Goal: Task Accomplishment & Management: Manage account settings

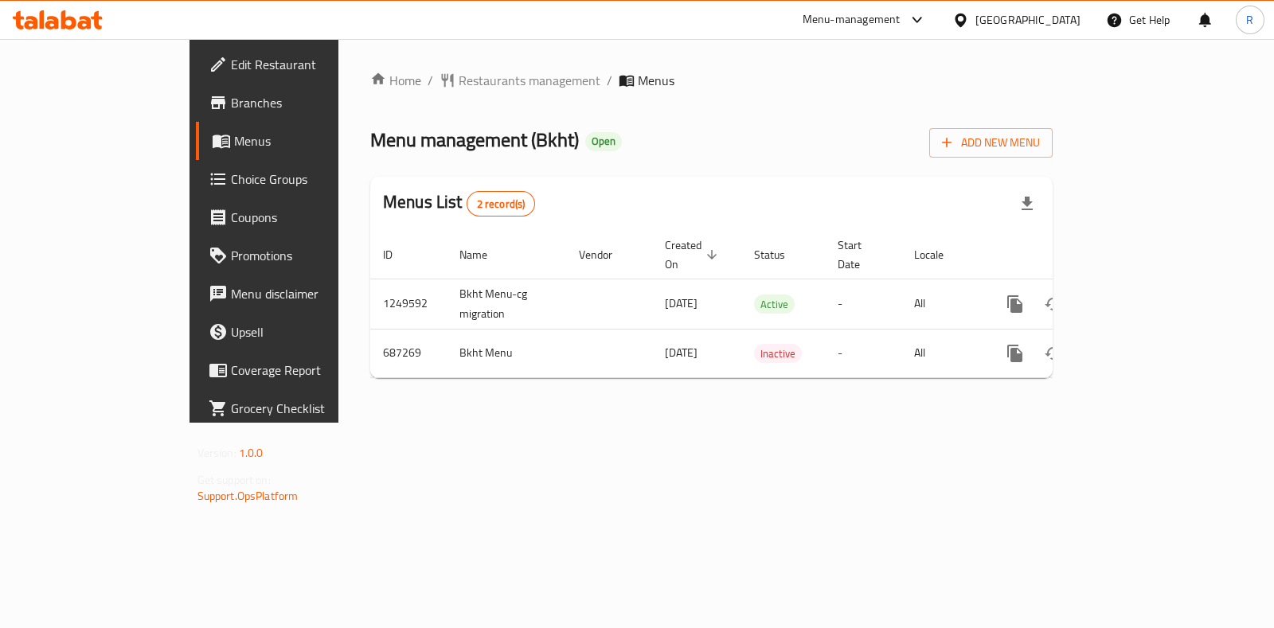
click at [1040, 136] on span "Add New Menu" at bounding box center [991, 143] width 98 height 20
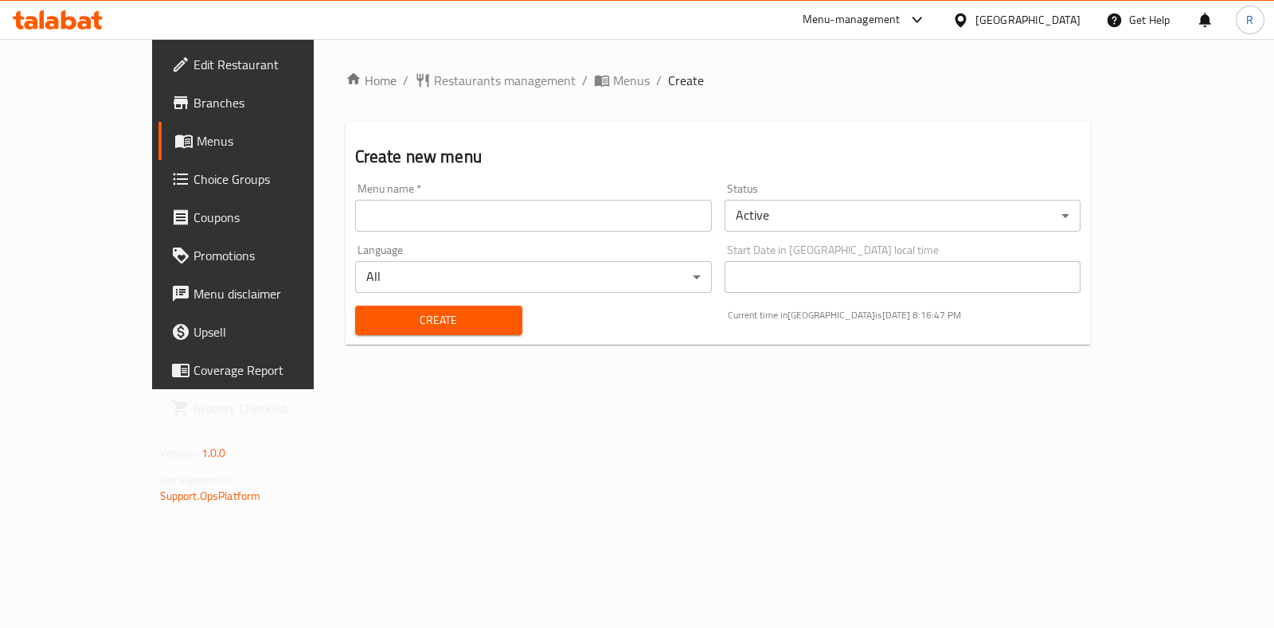
click at [158, 151] on link "Menus" at bounding box center [261, 141] width 206 height 38
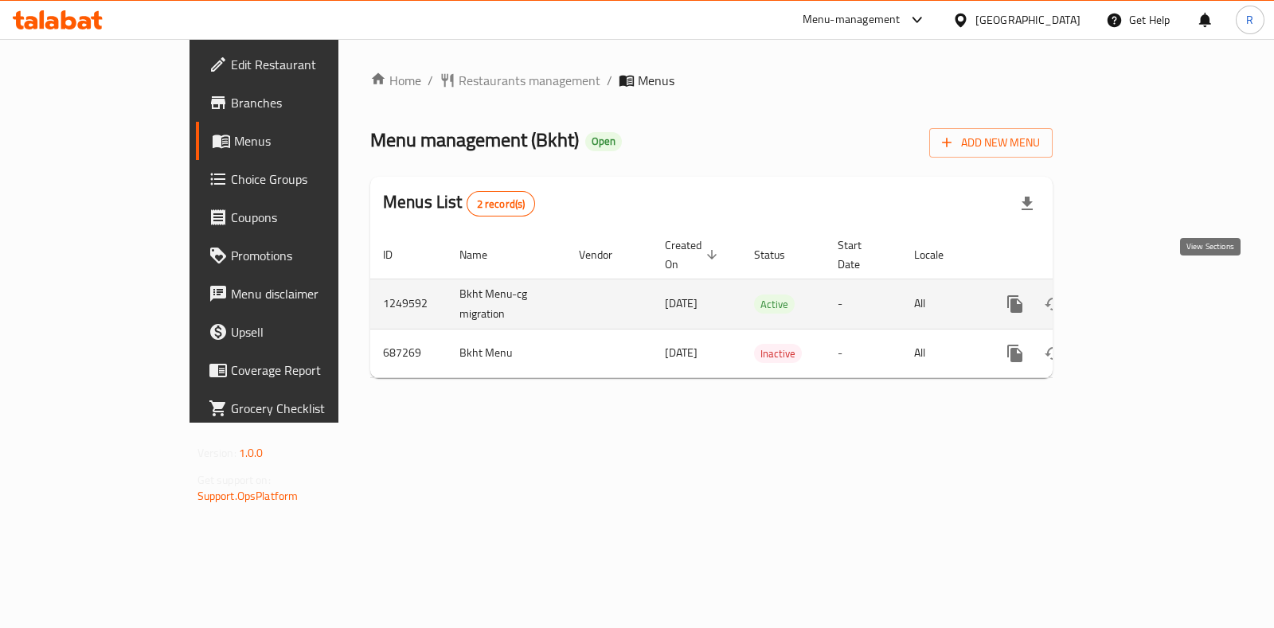
click at [1139, 295] on icon "enhanced table" at bounding box center [1129, 304] width 19 height 19
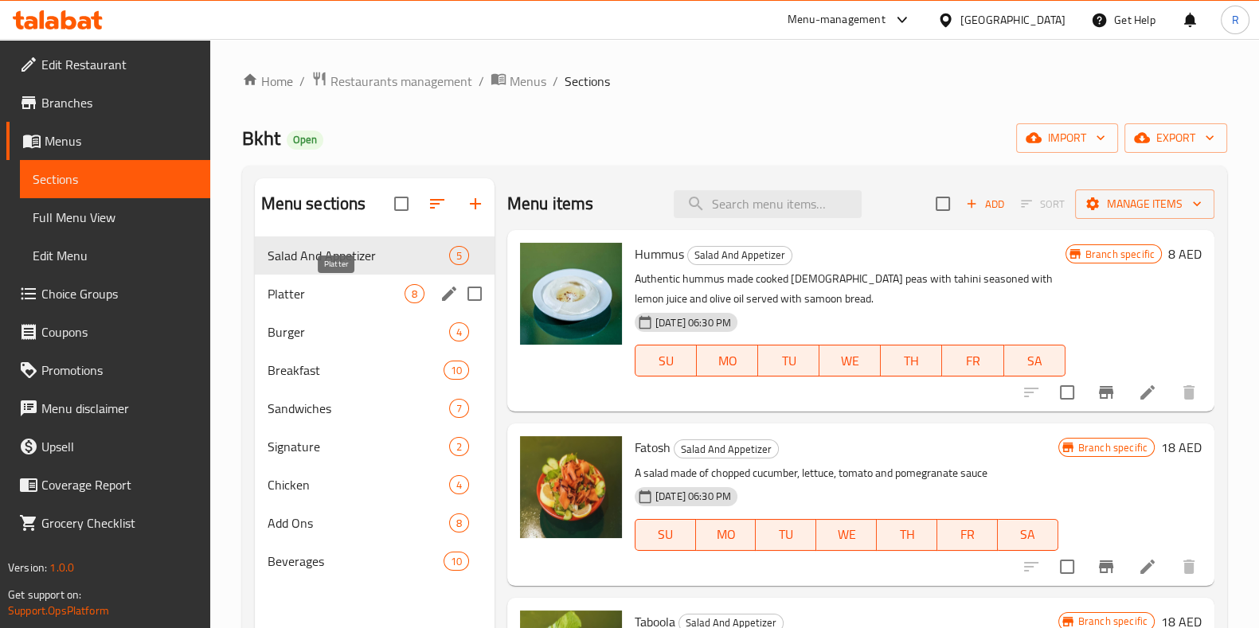
click at [330, 290] on span "Platter" at bounding box center [335, 293] width 137 height 19
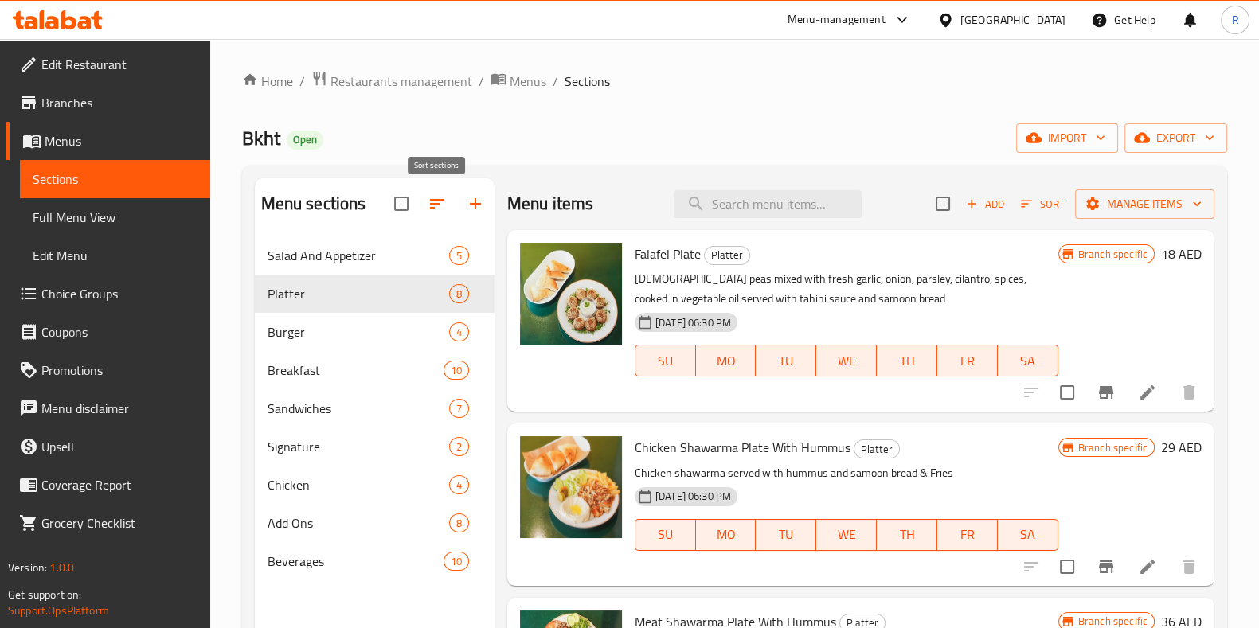
click at [429, 198] on icon "button" at bounding box center [436, 203] width 19 height 19
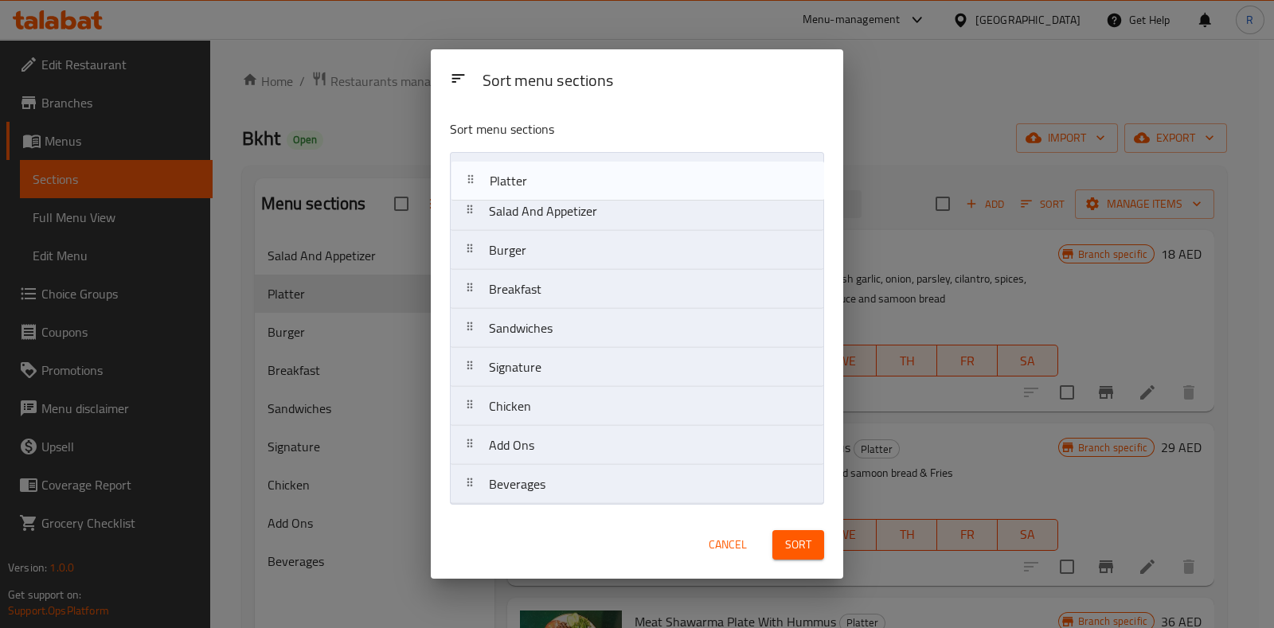
drag, startPoint x: 546, startPoint y: 216, endPoint x: 547, endPoint y: 169, distance: 47.0
click at [547, 169] on nav "Salad And Appetizer Platter Burger Breakfast Sandwiches Signature Chicken Add O…" at bounding box center [636, 328] width 373 height 353
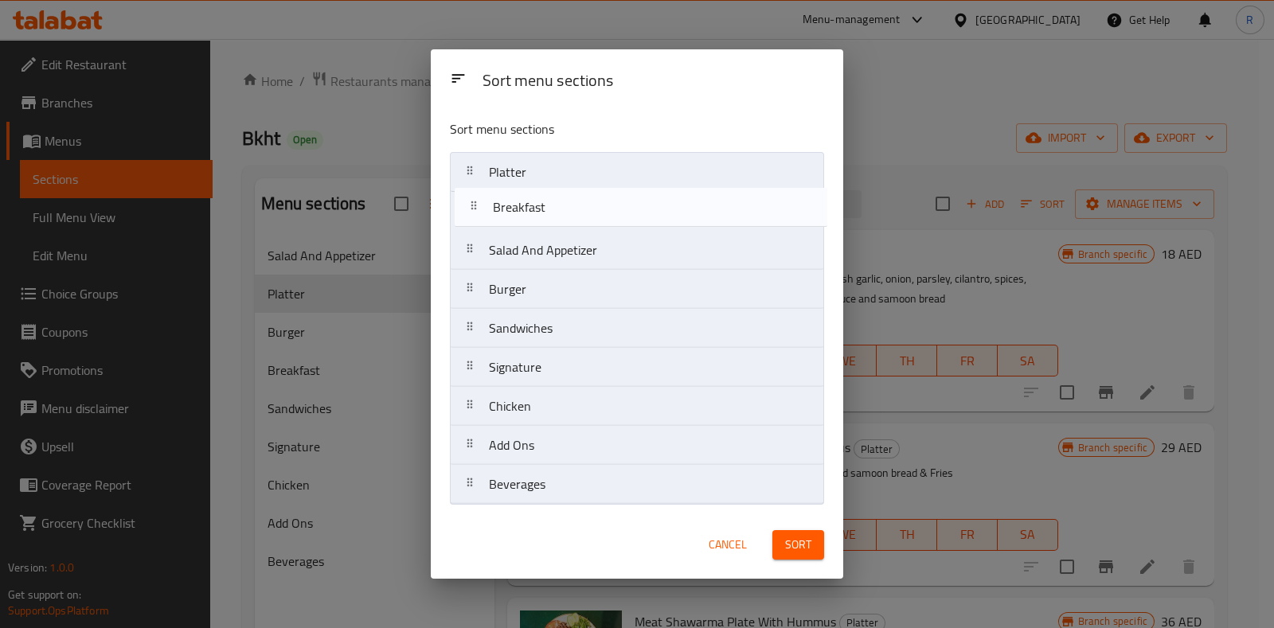
drag, startPoint x: 553, startPoint y: 292, endPoint x: 557, endPoint y: 205, distance: 87.7
click at [557, 205] on nav "Platter Salad And Appetizer Burger Breakfast Sandwiches Signature Chicken Add O…" at bounding box center [636, 328] width 373 height 353
drag, startPoint x: 557, startPoint y: 369, endPoint x: 563, endPoint y: 210, distance: 158.5
click at [563, 210] on nav "Platter Breakfast Salad And Appetizer Burger Sandwiches Signature Chicken Add O…" at bounding box center [636, 328] width 373 height 353
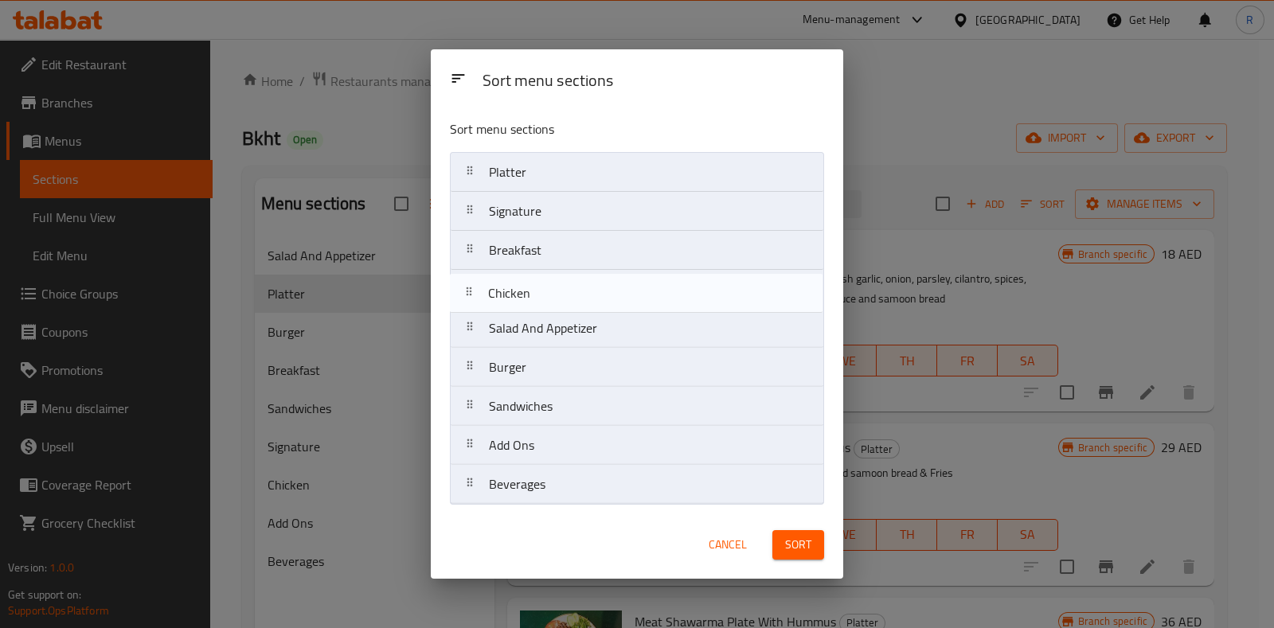
drag, startPoint x: 564, startPoint y: 417, endPoint x: 564, endPoint y: 299, distance: 117.8
click at [564, 299] on nav "Platter Signature Breakfast Salad And Appetizer Burger Sandwiches Chicken Add O…" at bounding box center [636, 328] width 373 height 353
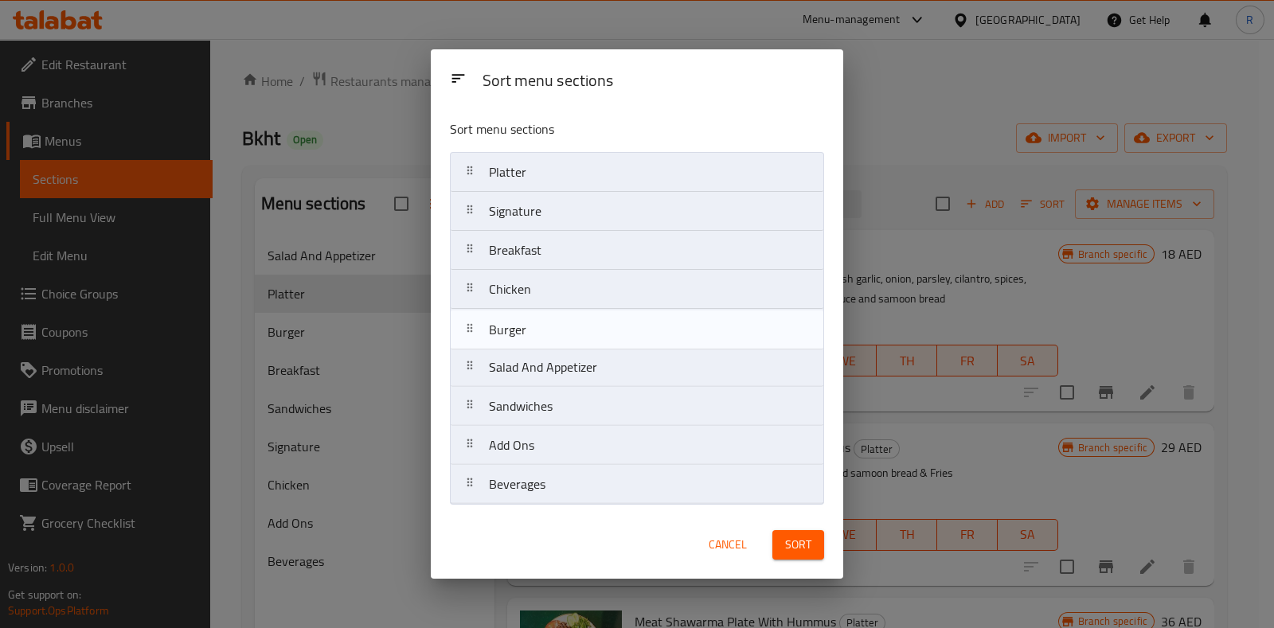
drag, startPoint x: 561, startPoint y: 364, endPoint x: 561, endPoint y: 330, distance: 33.4
click at [561, 336] on nav "Platter Signature Breakfast Chicken Salad And Appetizer Burger Sandwiches Add O…" at bounding box center [636, 328] width 373 height 353
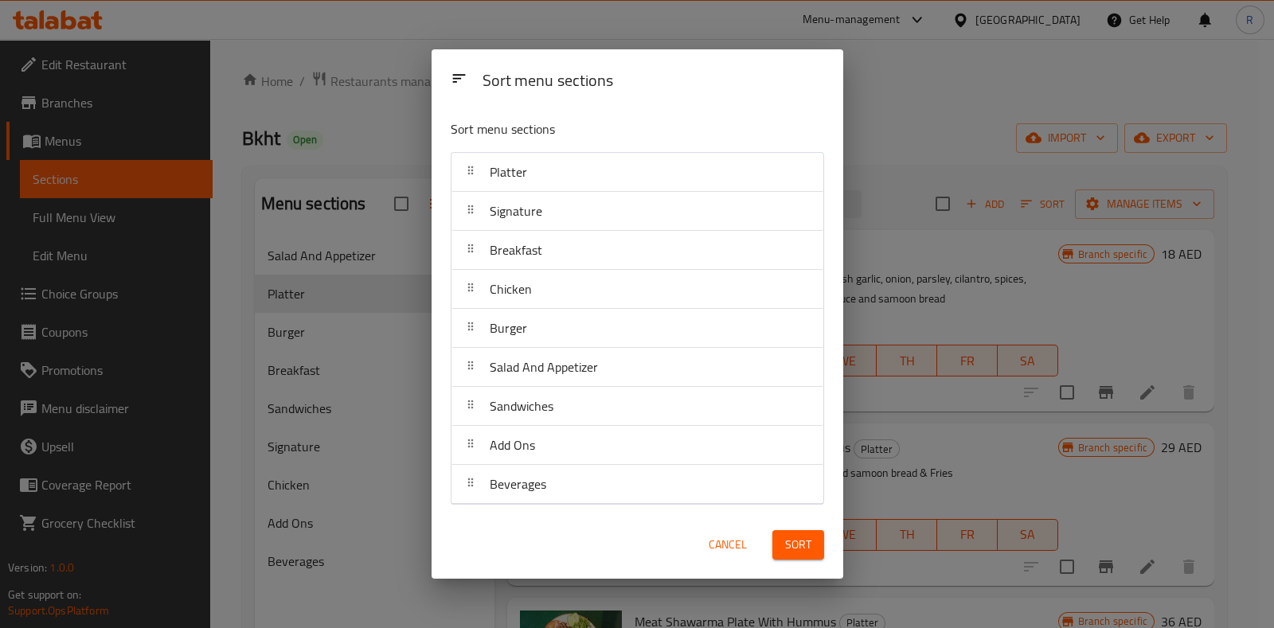
click at [792, 545] on span "Sort" at bounding box center [798, 545] width 26 height 20
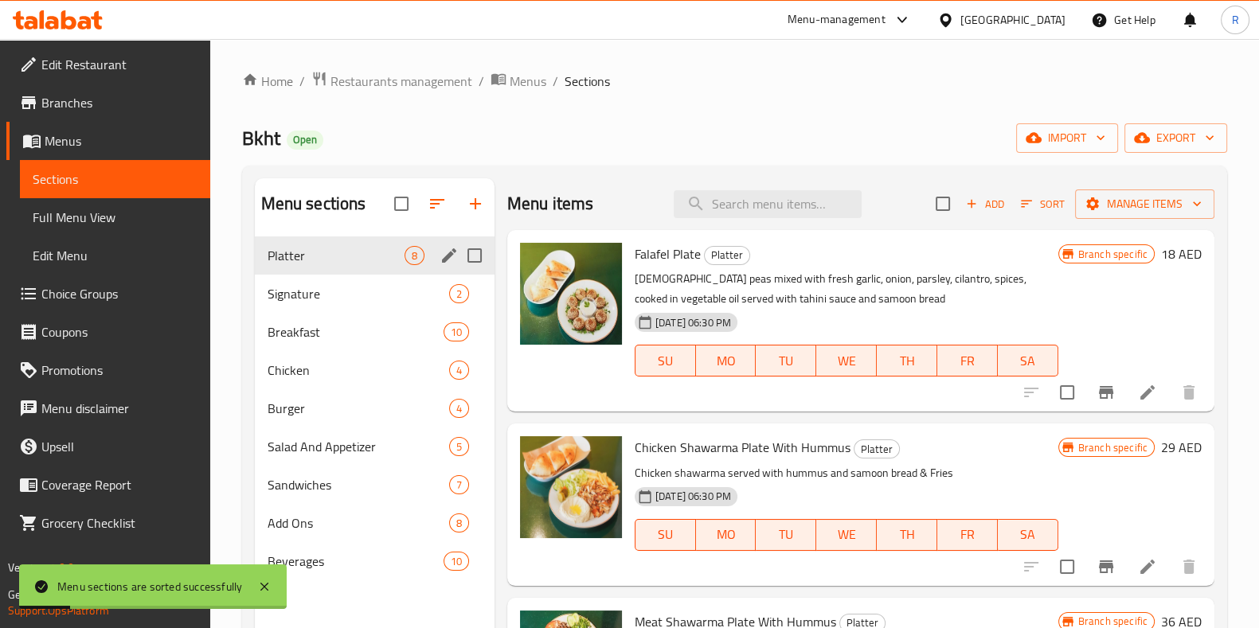
click at [342, 266] on div "Platter 8" at bounding box center [375, 255] width 240 height 38
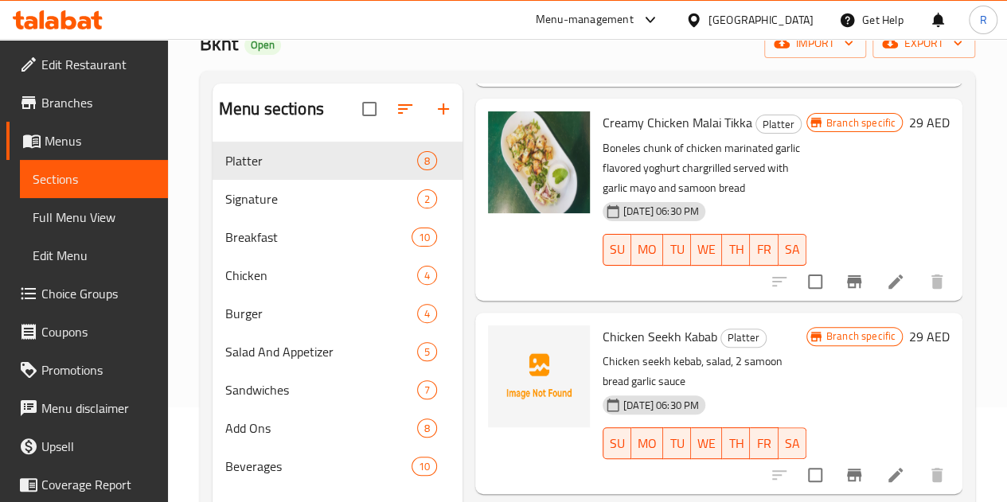
scroll to position [182, 0]
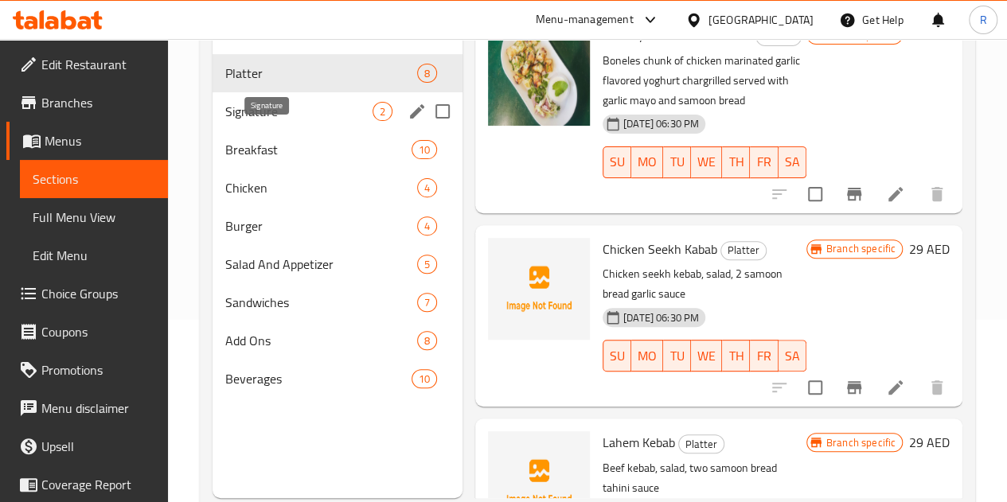
click at [253, 121] on span "Signature" at bounding box center [298, 111] width 147 height 19
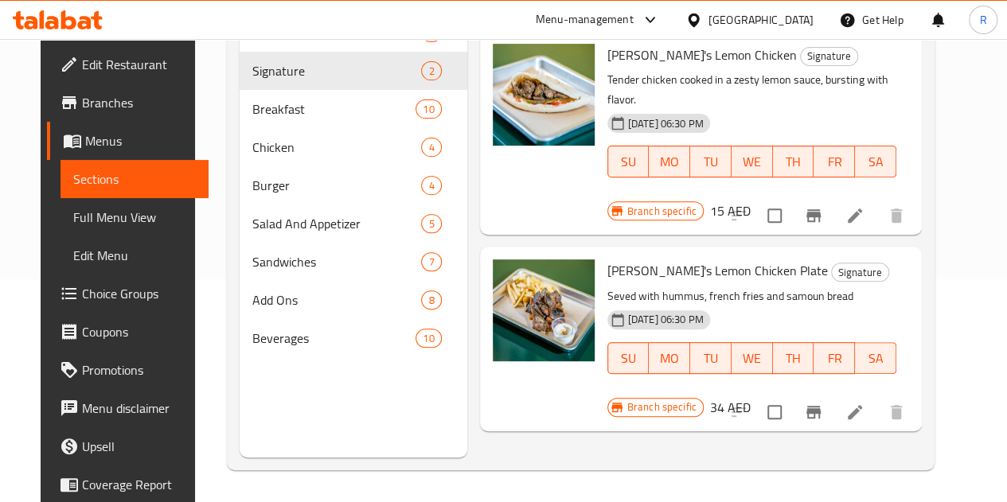
scroll to position [143, 0]
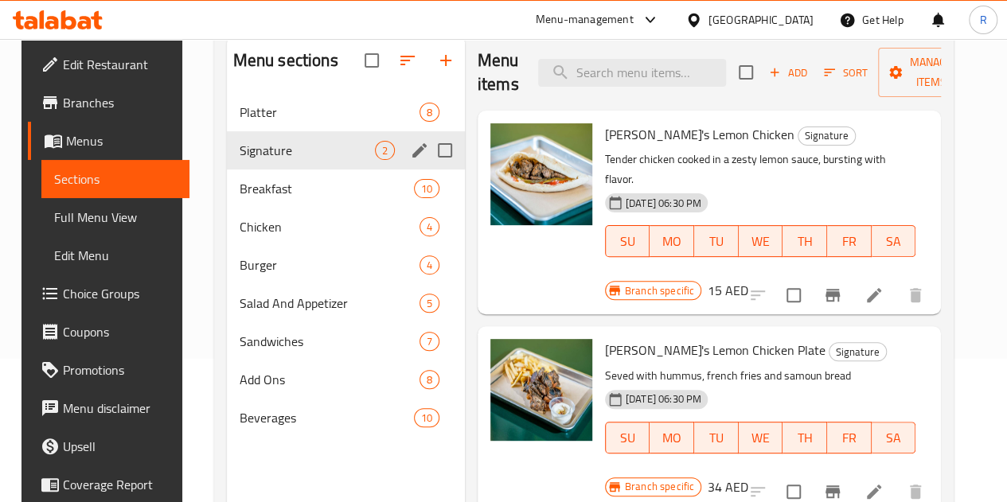
click at [410, 160] on icon "edit" at bounding box center [419, 150] width 19 height 19
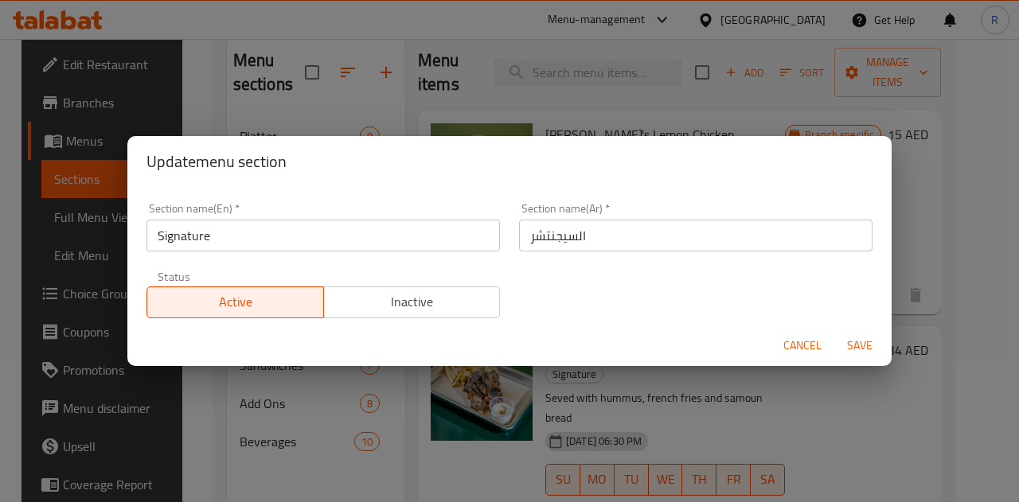
click at [294, 232] on input "Signature" at bounding box center [322, 236] width 353 height 32
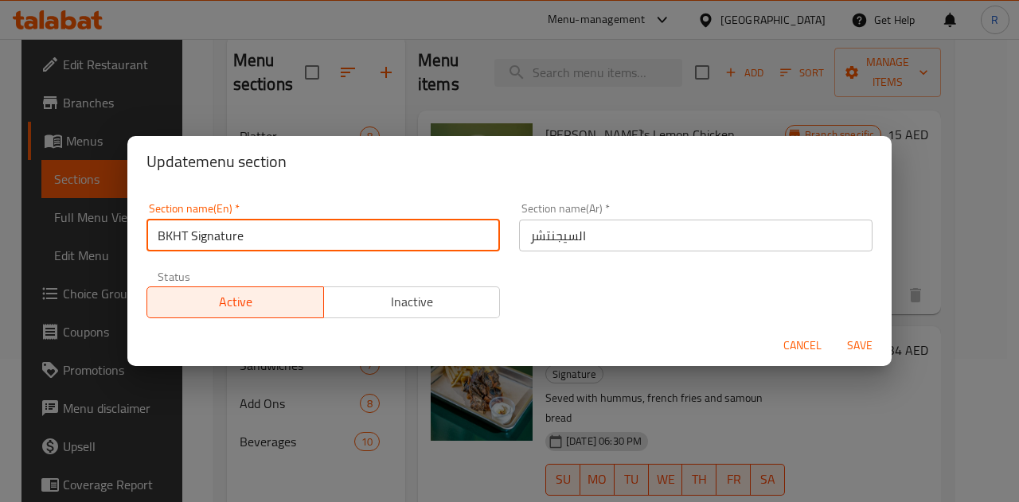
type input "BKHT Signature"
click at [866, 344] on span "Save" at bounding box center [860, 346] width 38 height 20
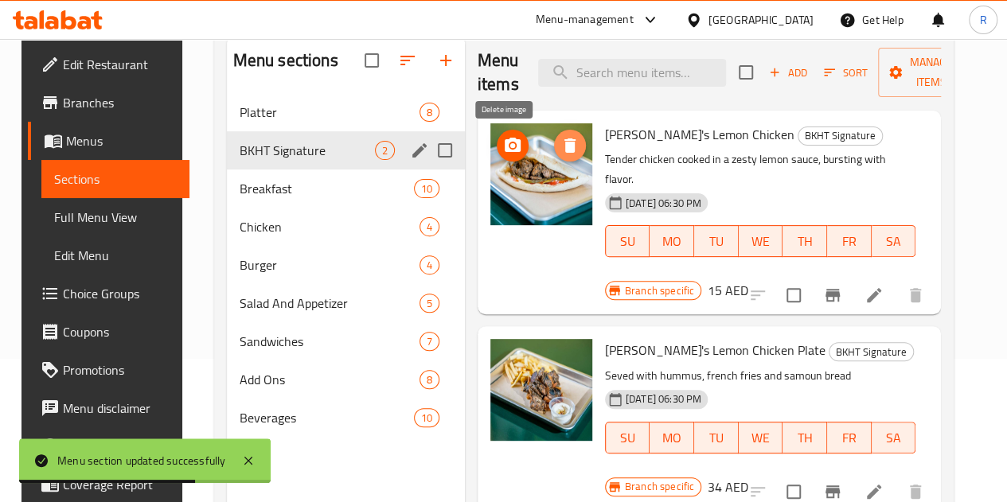
click at [560, 141] on icon "delete image" at bounding box center [569, 145] width 19 height 19
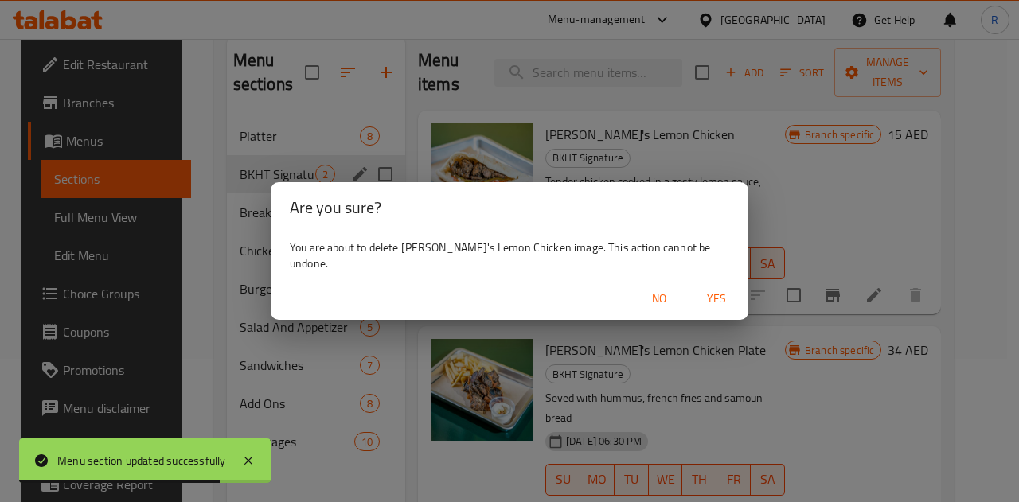
click at [701, 291] on span "Yes" at bounding box center [716, 299] width 38 height 20
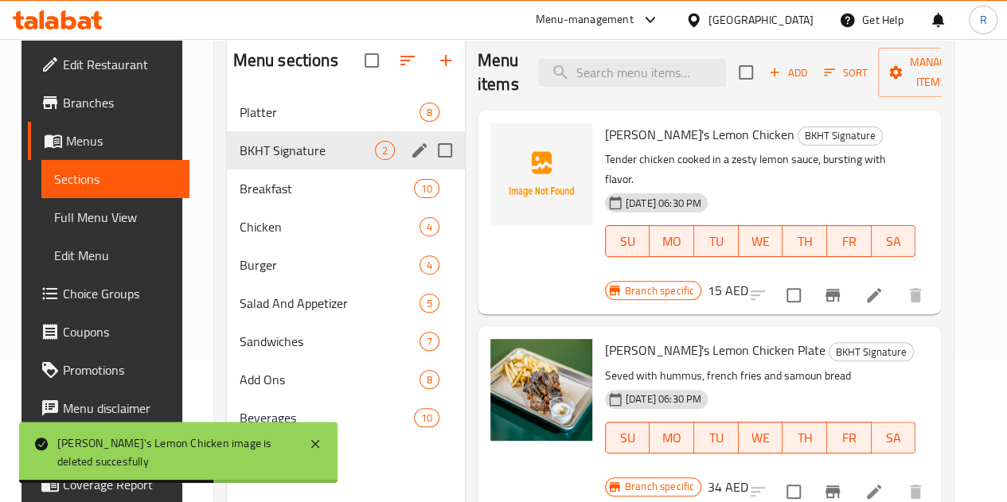
scroll to position [0, 0]
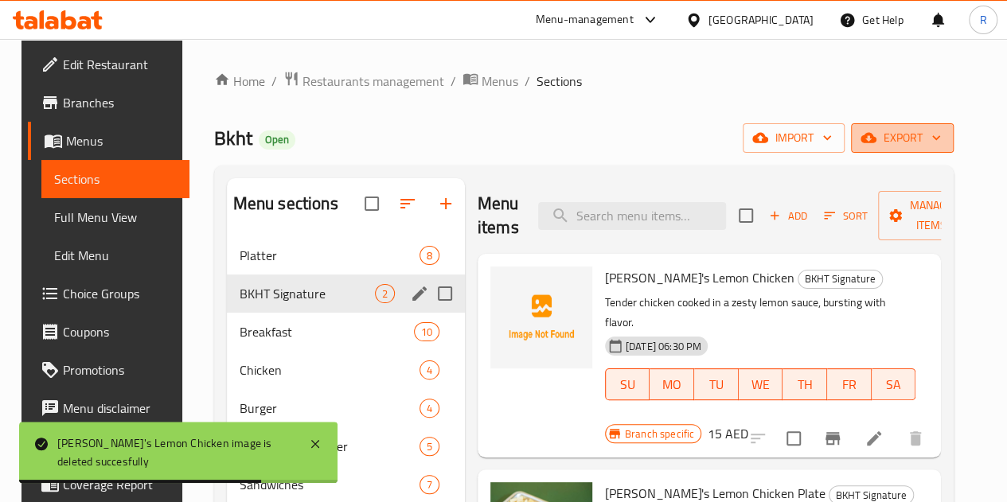
click at [944, 133] on icon "button" at bounding box center [936, 138] width 16 height 16
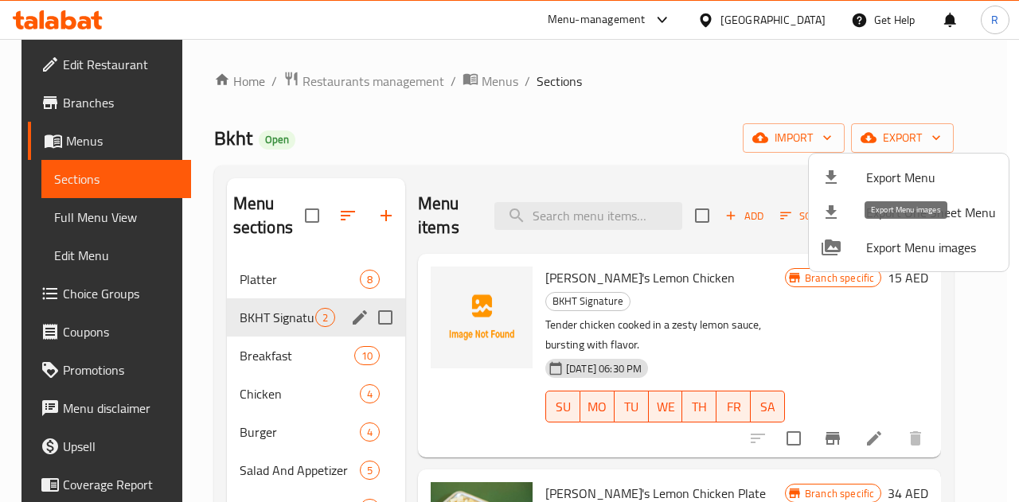
click at [943, 246] on span "Export Menu images" at bounding box center [931, 247] width 130 height 19
click at [282, 362] on div at bounding box center [509, 251] width 1019 height 502
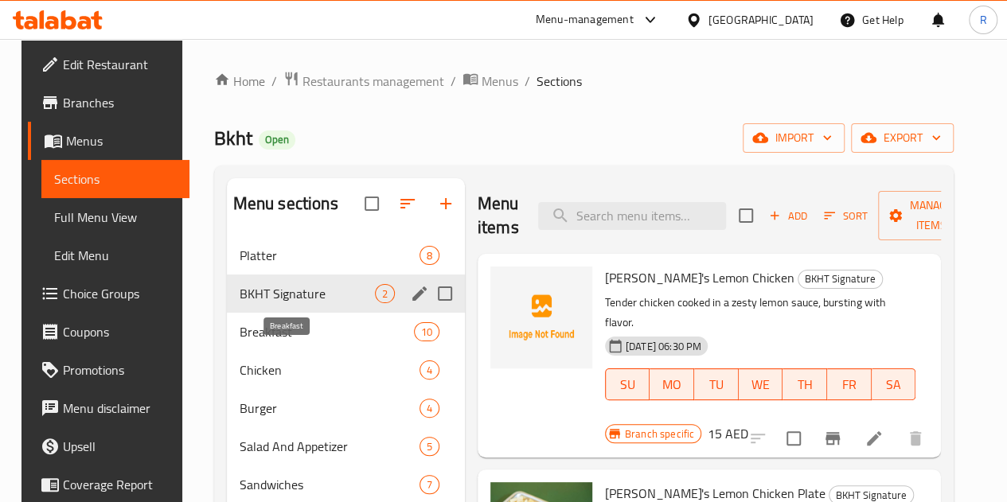
click at [275, 342] on span "Breakfast" at bounding box center [327, 331] width 174 height 19
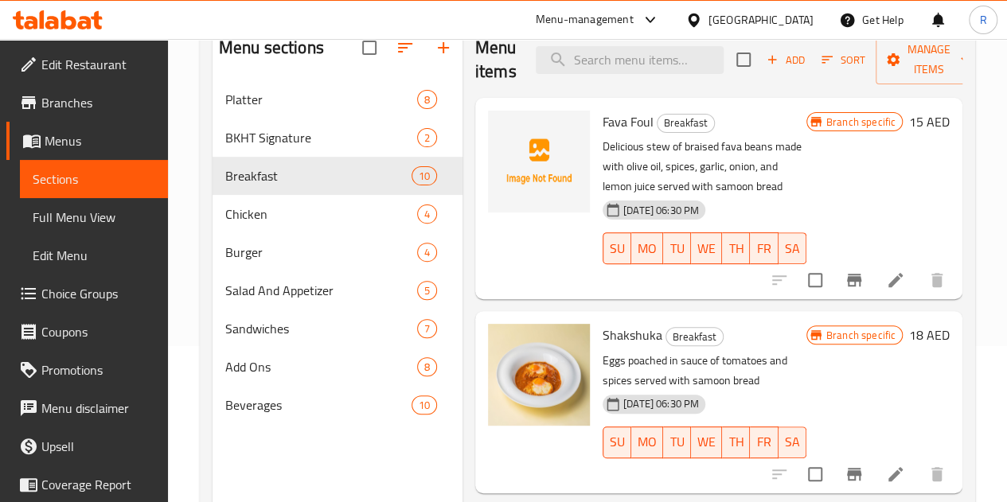
scroll to position [64, 0]
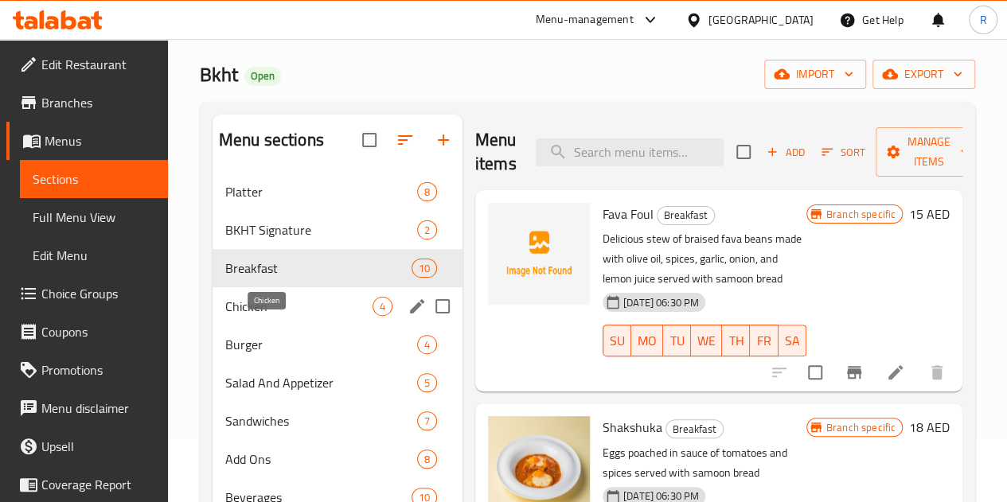
click at [279, 316] on span "Chicken" at bounding box center [298, 306] width 147 height 19
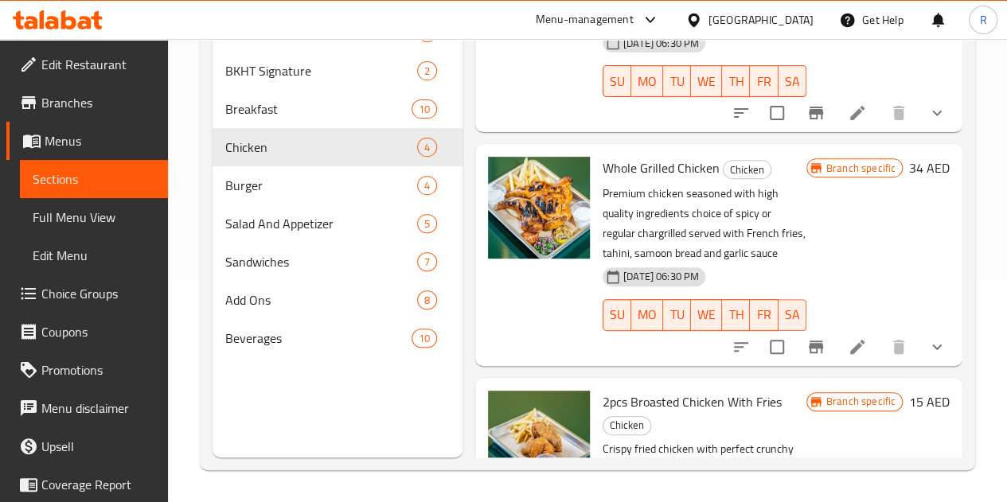
scroll to position [119, 0]
click at [228, 195] on span "Burger" at bounding box center [298, 185] width 147 height 19
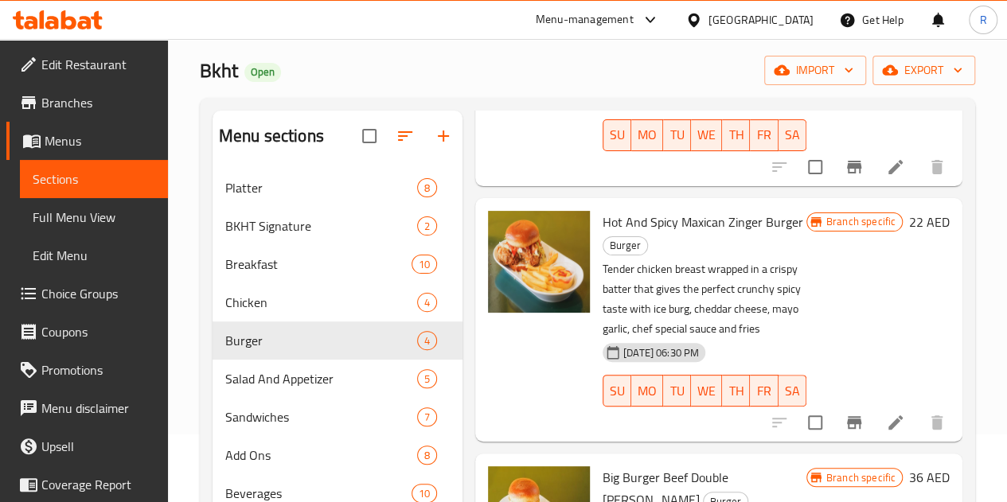
scroll to position [223, 0]
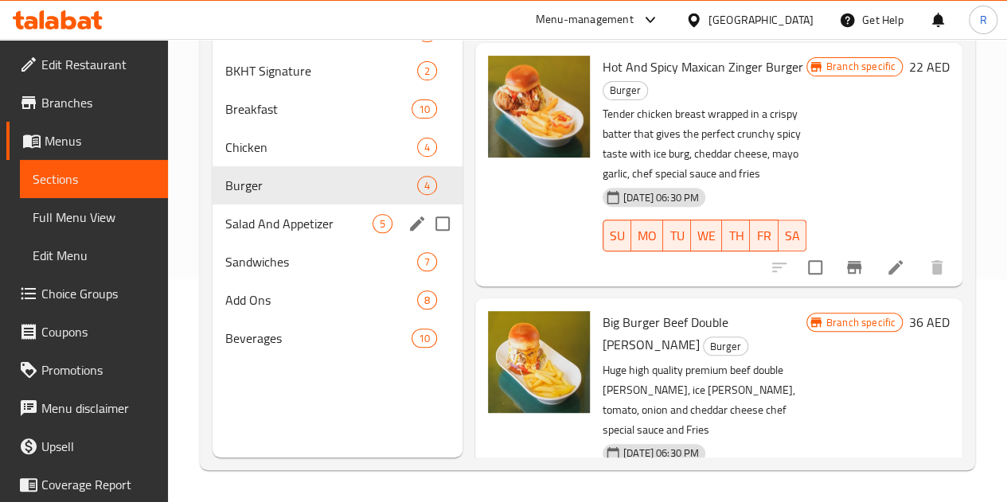
click at [266, 233] on span "Salad And Appetizer" at bounding box center [298, 223] width 147 height 19
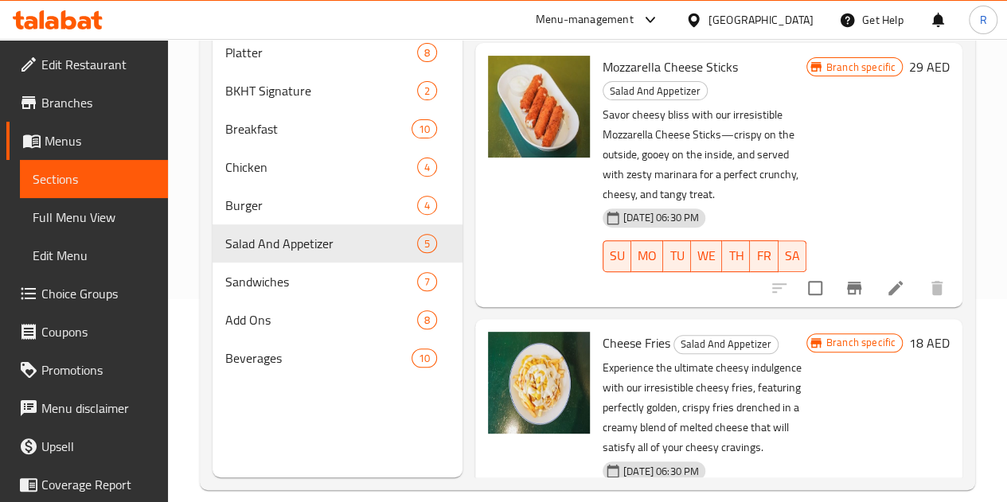
scroll to position [223, 0]
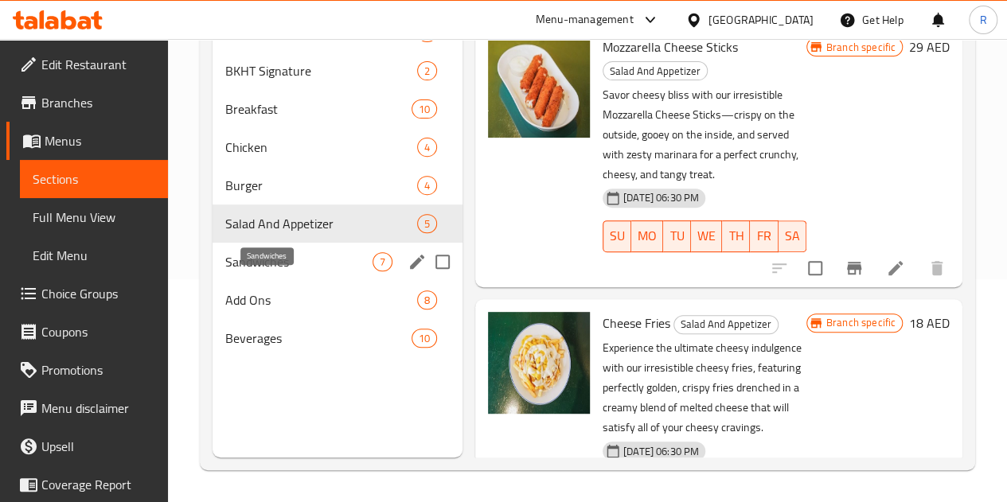
click at [264, 271] on span "Sandwiches" at bounding box center [298, 261] width 147 height 19
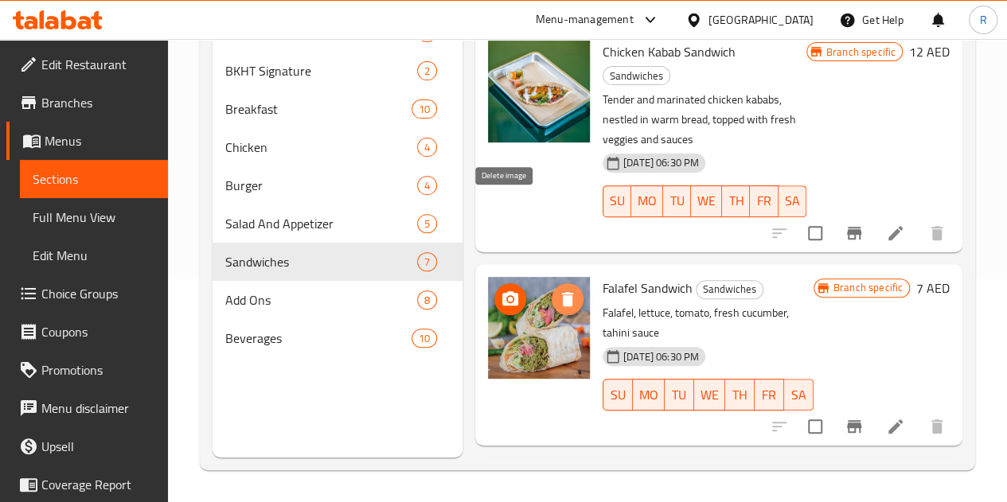
click at [562, 292] on icon "delete image" at bounding box center [567, 299] width 11 height 14
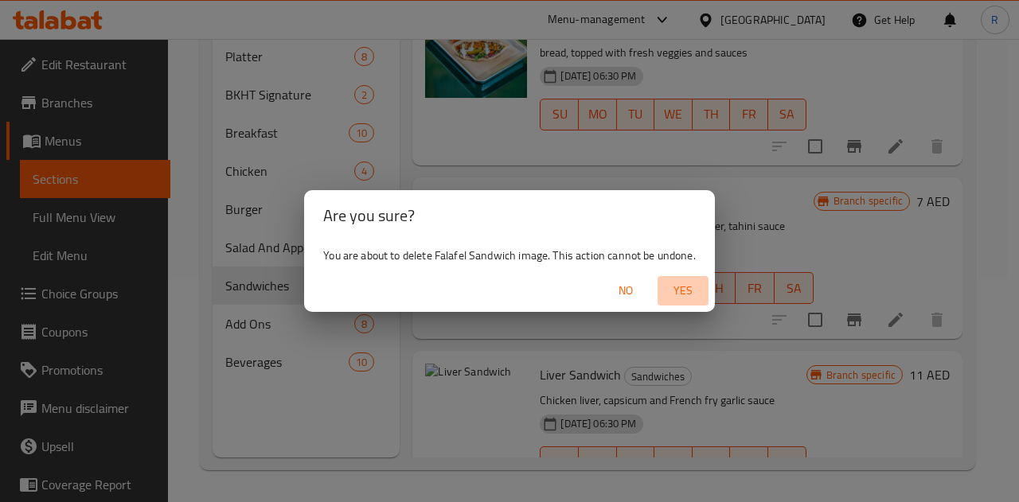
click at [683, 287] on span "Yes" at bounding box center [683, 291] width 38 height 20
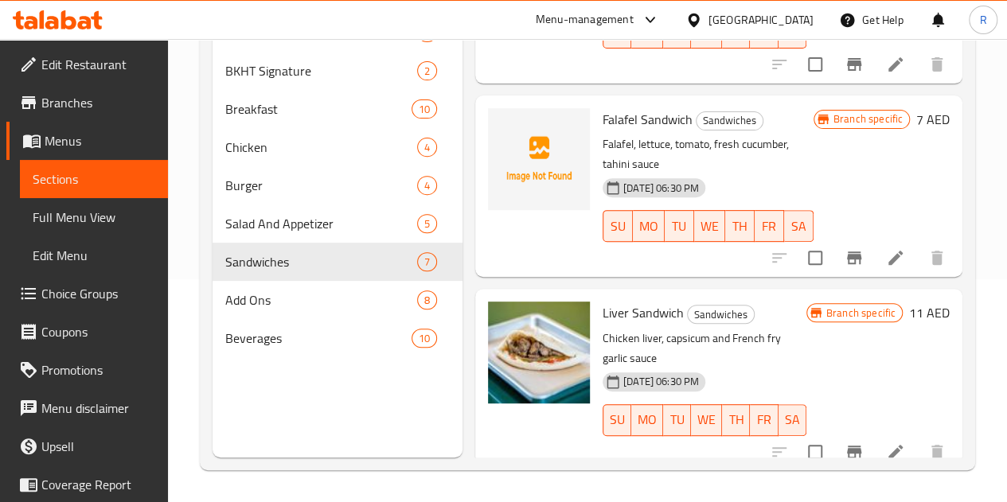
scroll to position [877, 0]
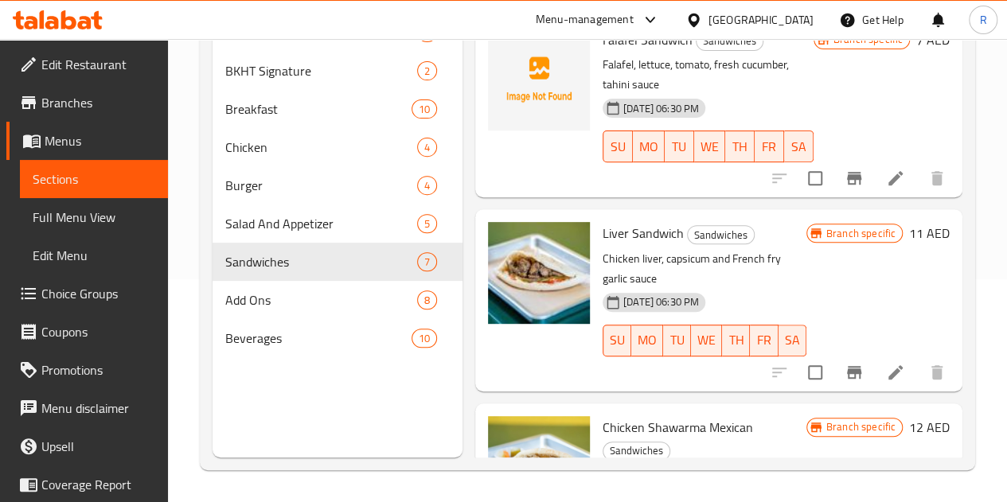
click at [996, 296] on div "Home / Restaurants management / Menus / Sections Bkht Open import export Menu s…" at bounding box center [587, 159] width 839 height 686
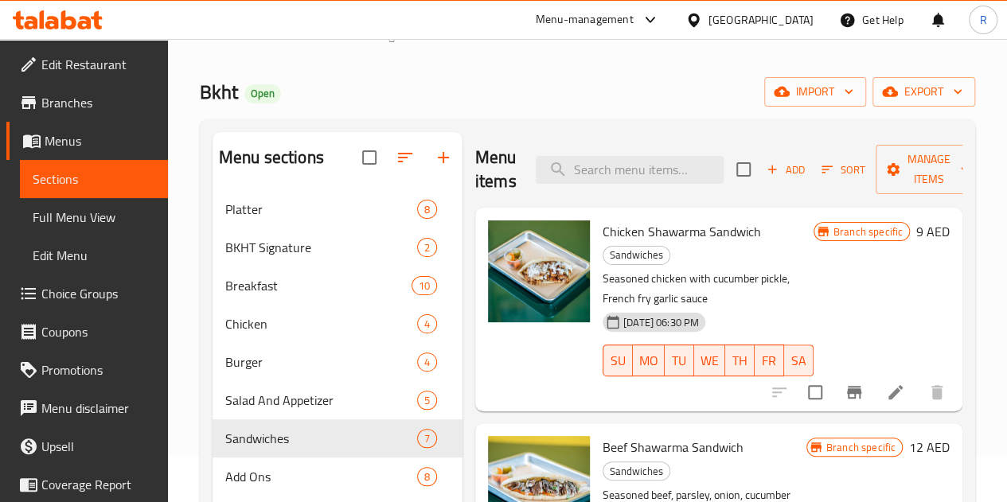
scroll to position [80, 0]
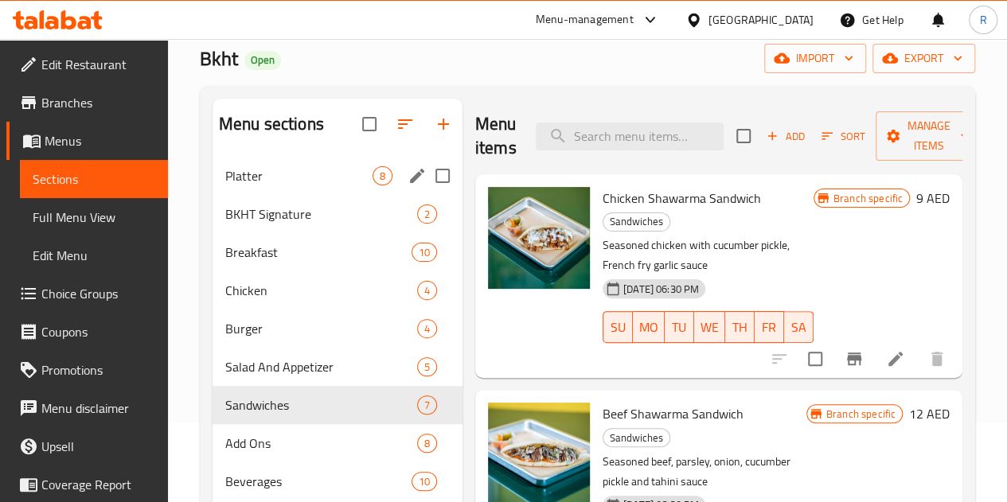
click at [275, 185] on span "Platter" at bounding box center [298, 175] width 147 height 19
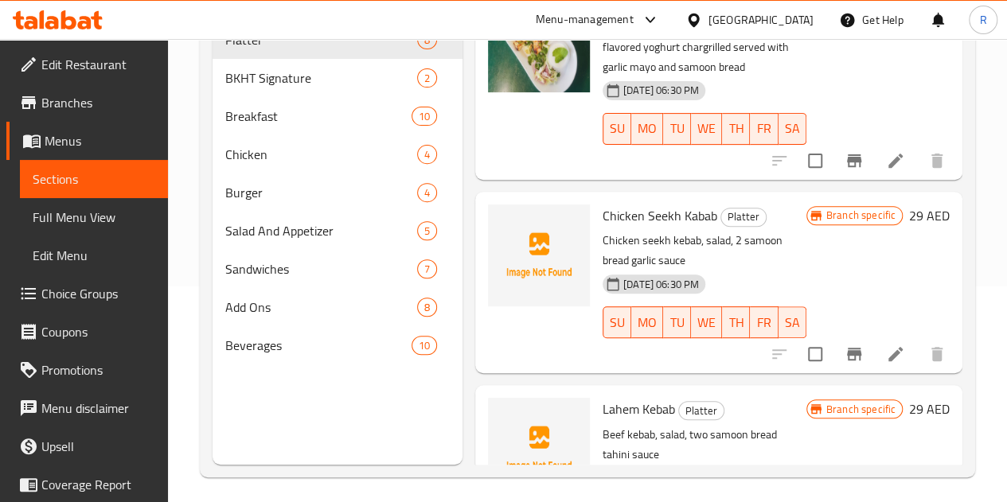
scroll to position [223, 0]
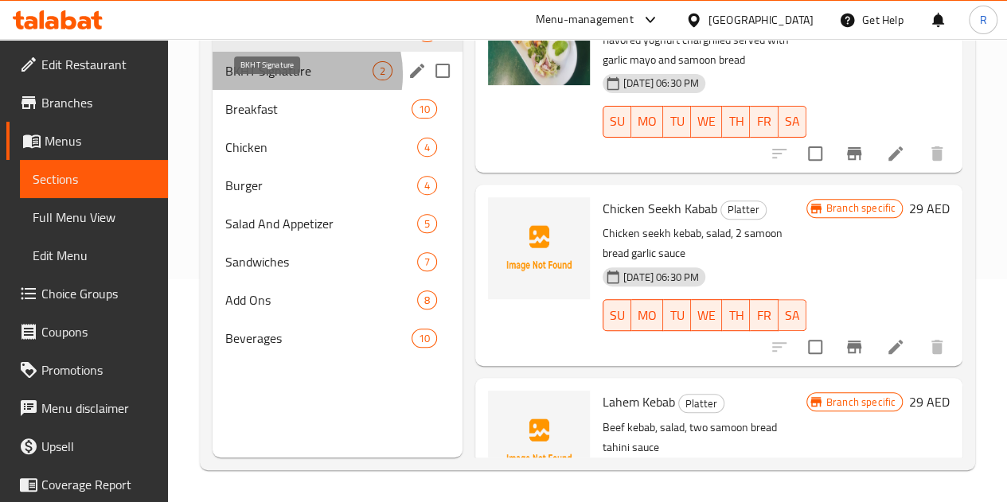
click at [289, 80] on span "BKHT Signature" at bounding box center [298, 70] width 147 height 19
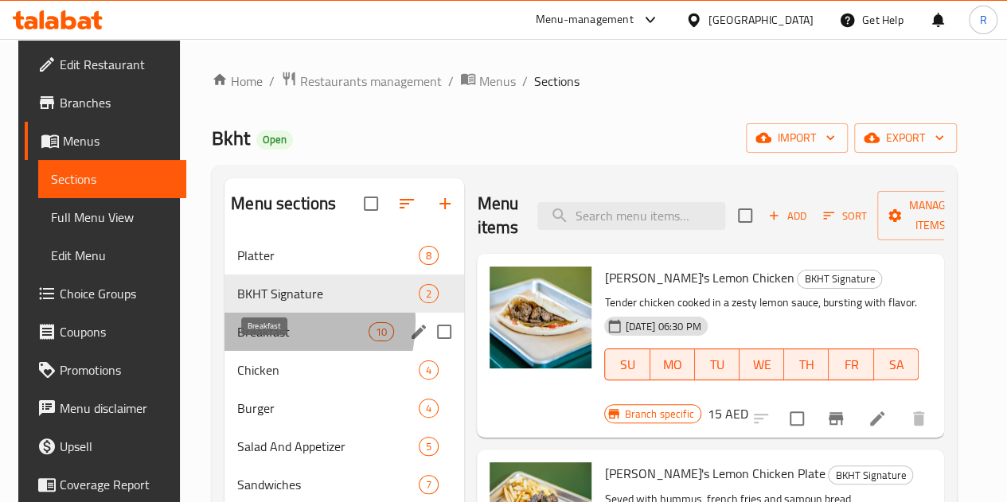
click at [263, 342] on span "Breakfast" at bounding box center [302, 331] width 131 height 19
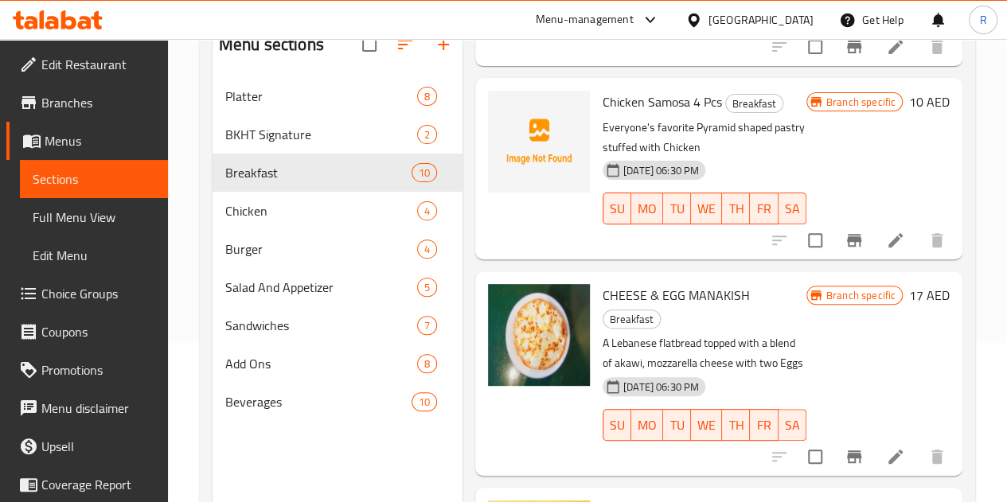
scroll to position [1479, 0]
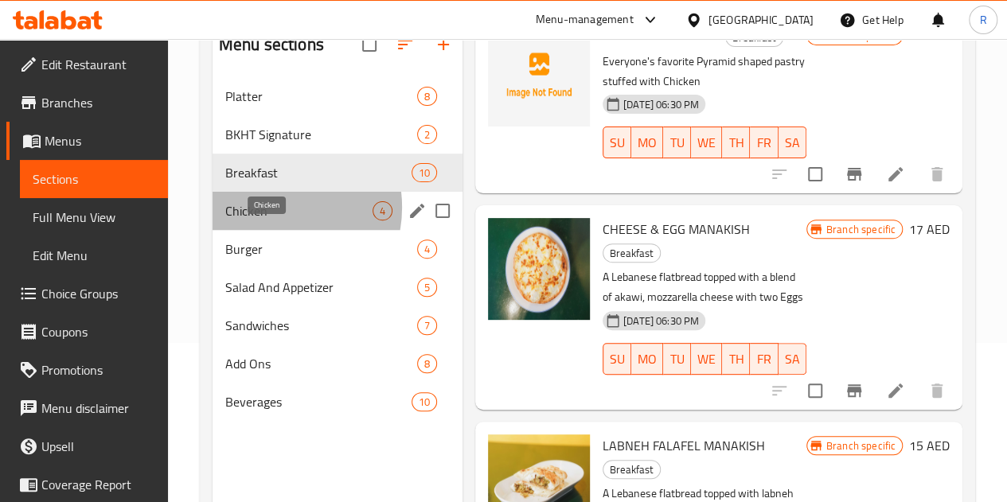
click at [267, 221] on span "Chicken" at bounding box center [298, 210] width 147 height 19
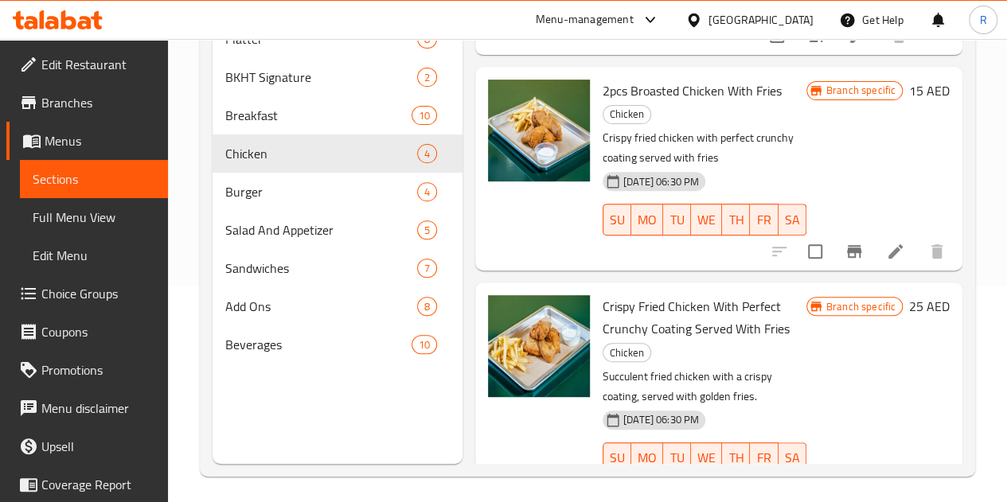
scroll to position [223, 0]
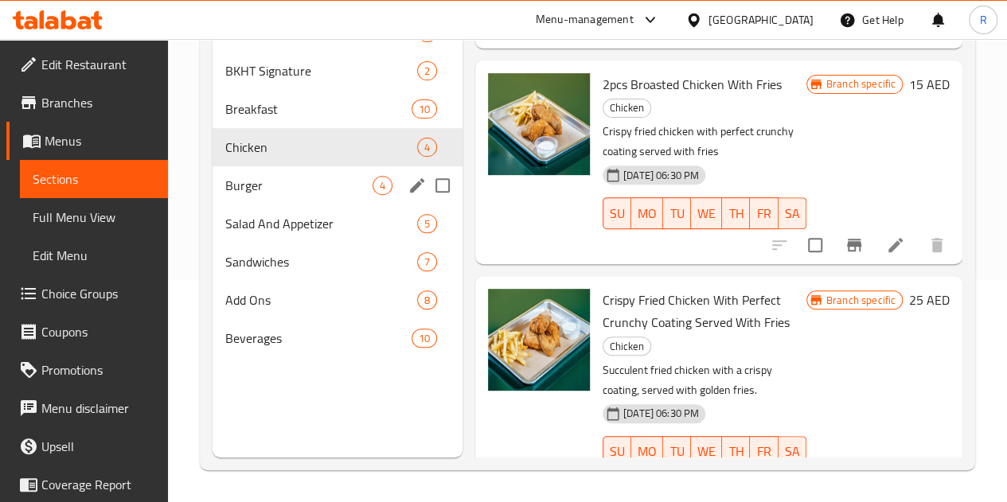
click at [261, 195] on span "Burger" at bounding box center [298, 185] width 147 height 19
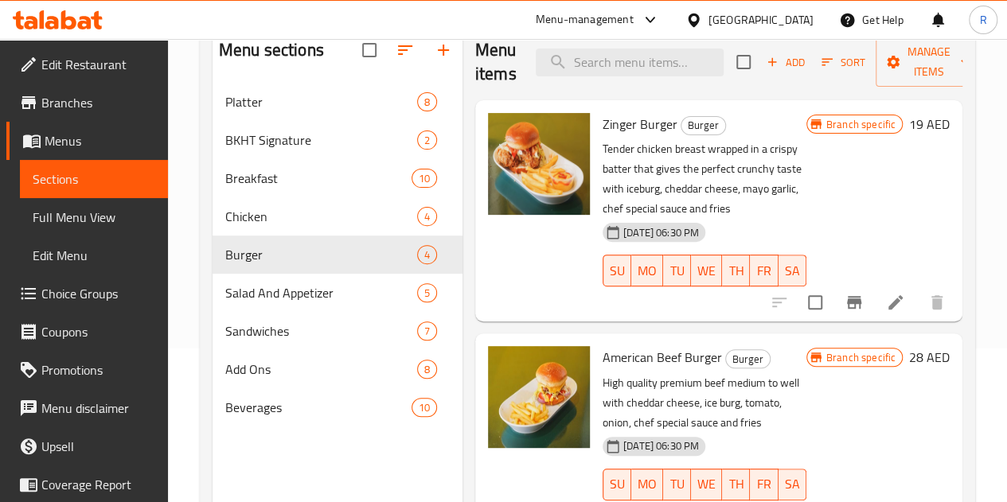
scroll to position [64, 0]
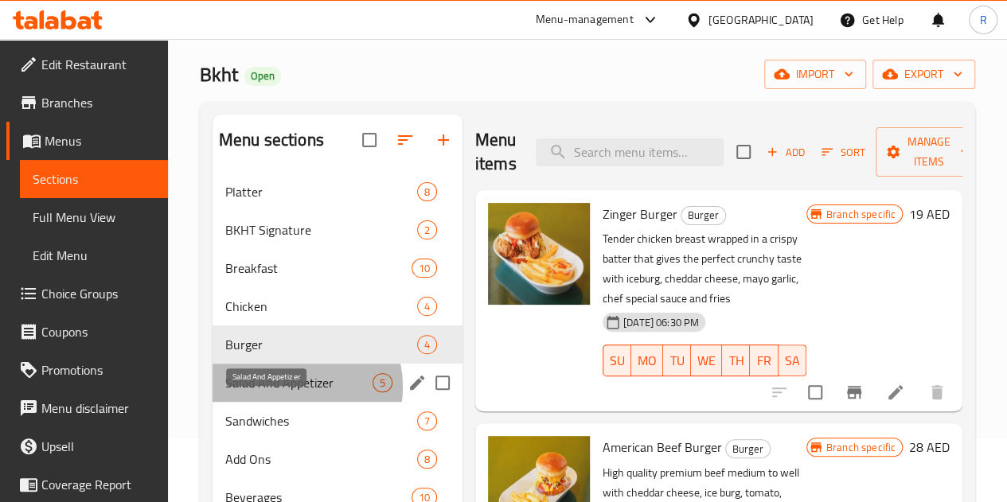
click at [286, 392] on span "Salad And Appetizer" at bounding box center [298, 382] width 147 height 19
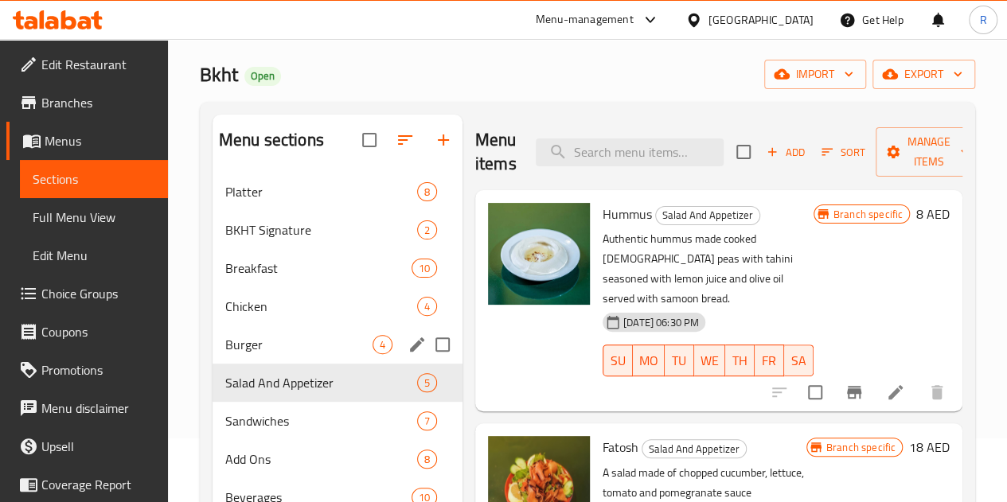
scroll to position [223, 0]
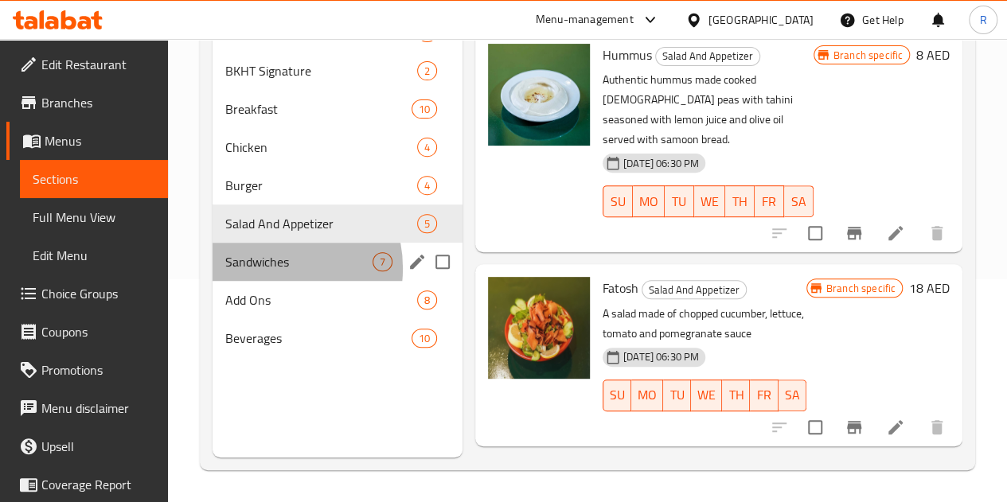
click at [266, 271] on span "Sandwiches" at bounding box center [298, 261] width 147 height 19
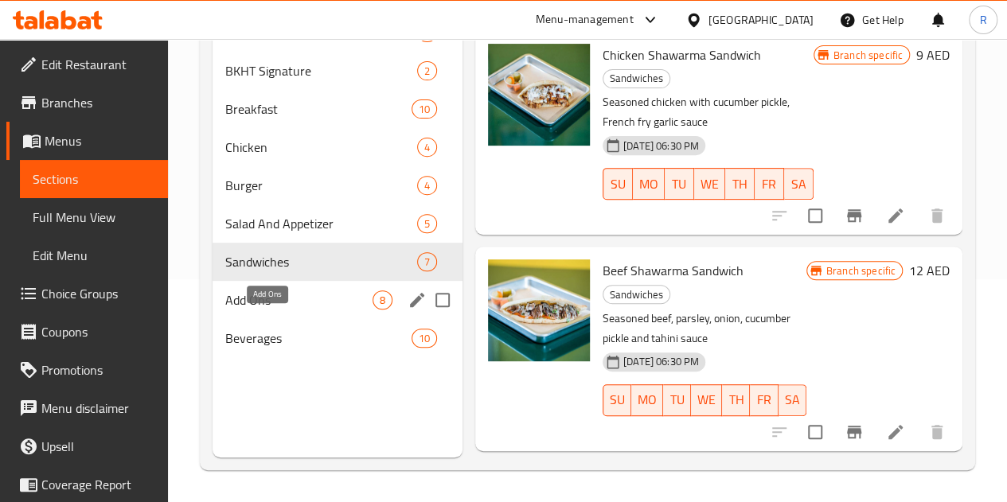
click at [265, 310] on span "Add Ons" at bounding box center [298, 300] width 147 height 19
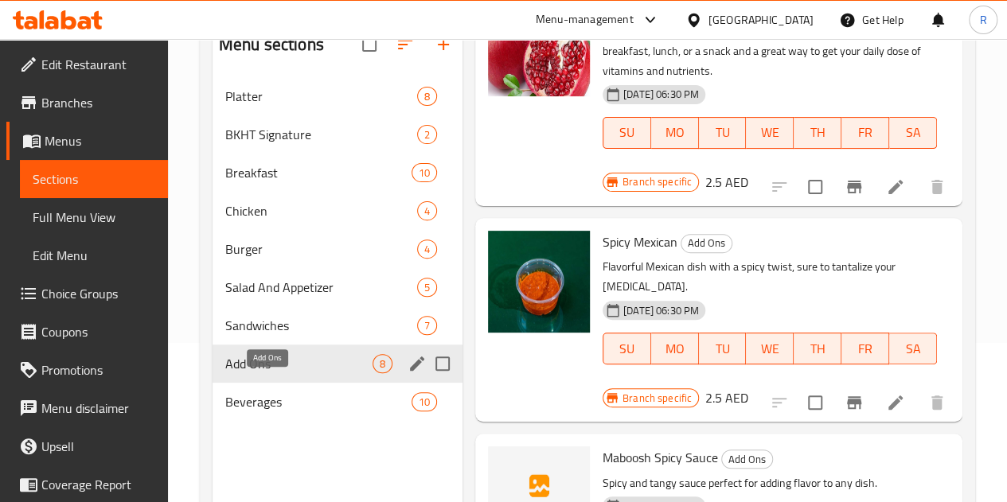
scroll to position [223, 0]
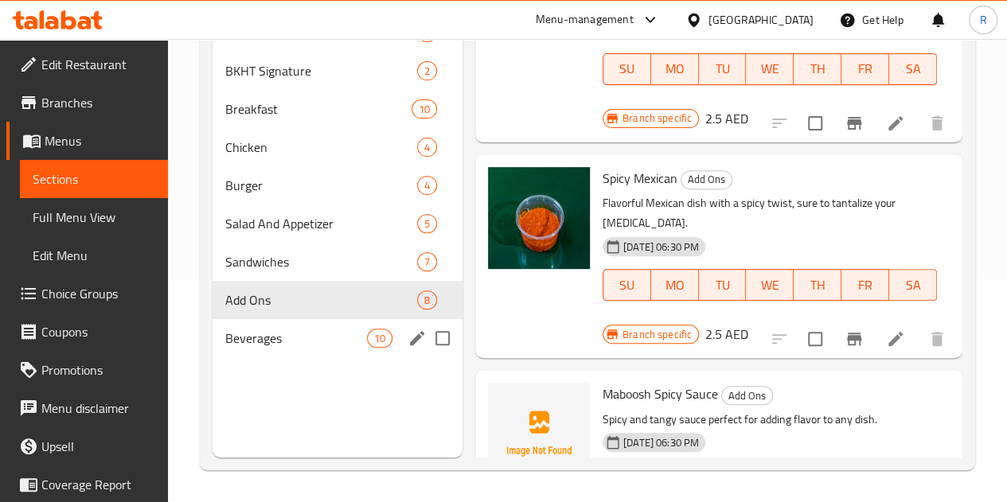
click at [266, 348] on span "Beverages" at bounding box center [296, 338] width 142 height 19
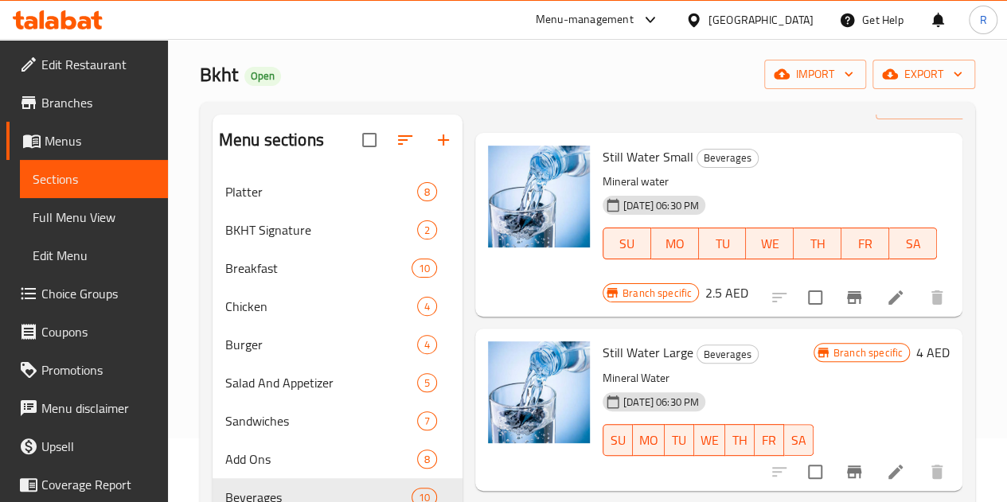
scroll to position [80, 0]
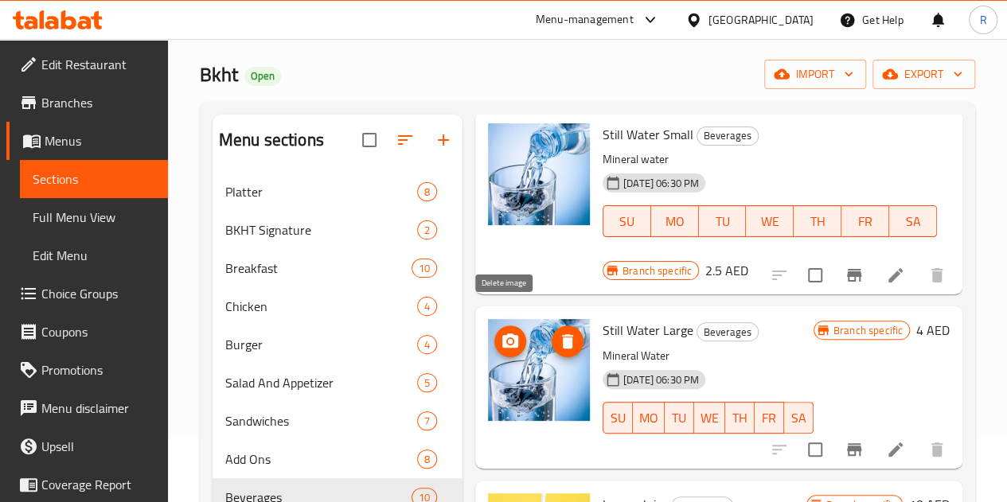
click at [562, 334] on icon "delete image" at bounding box center [567, 341] width 11 height 14
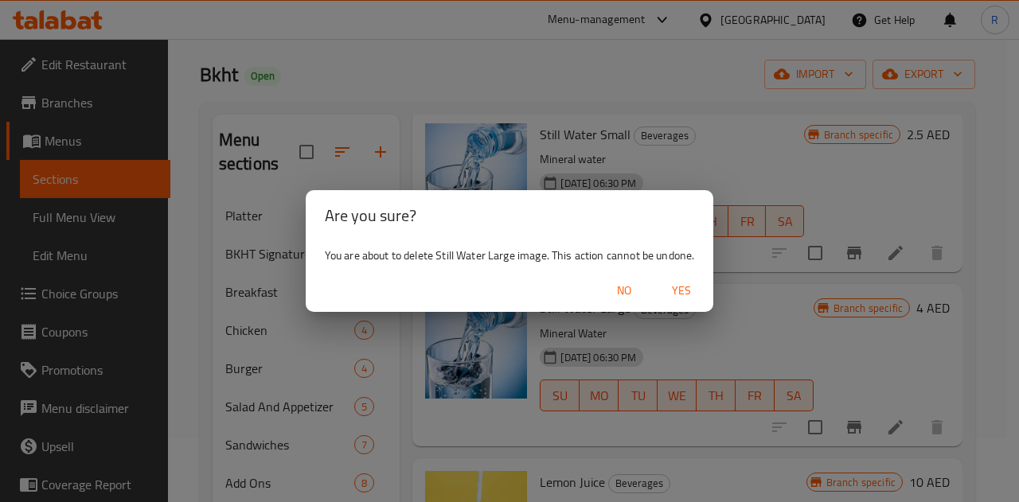
click at [682, 292] on span "Yes" at bounding box center [681, 291] width 38 height 20
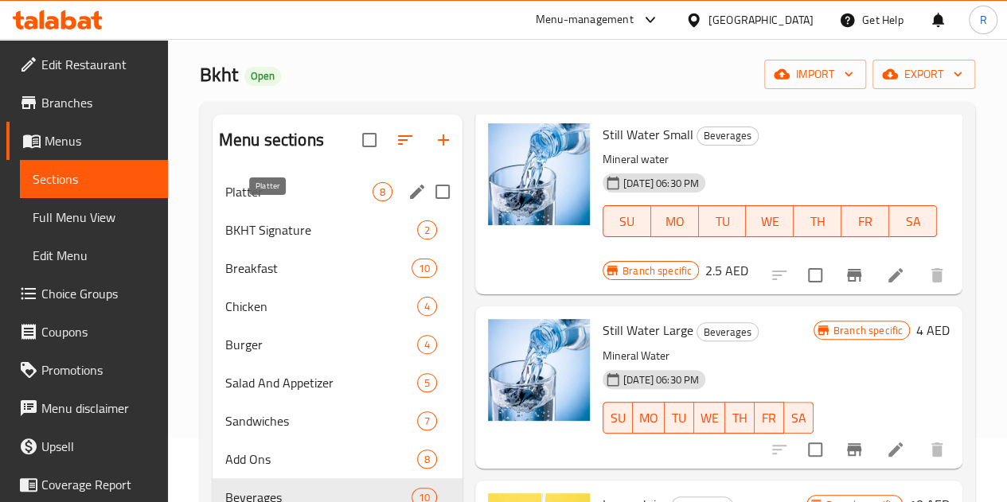
click at [275, 201] on span "Platter" at bounding box center [298, 191] width 147 height 19
